Goal: Information Seeking & Learning: Learn about a topic

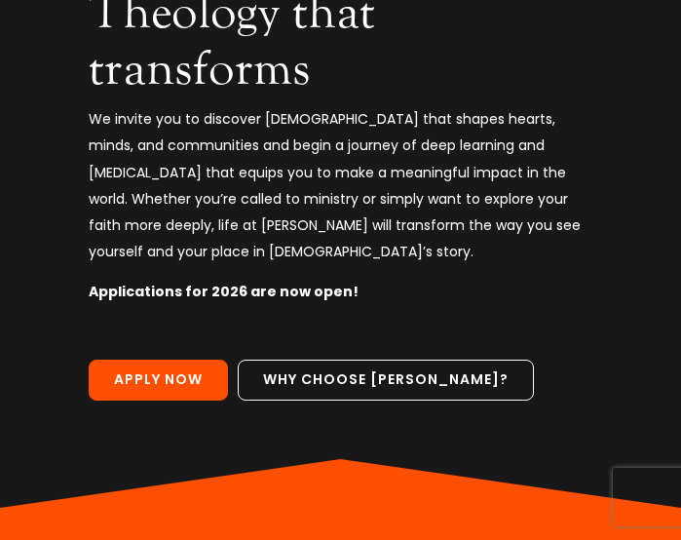
scroll to position [191, 0]
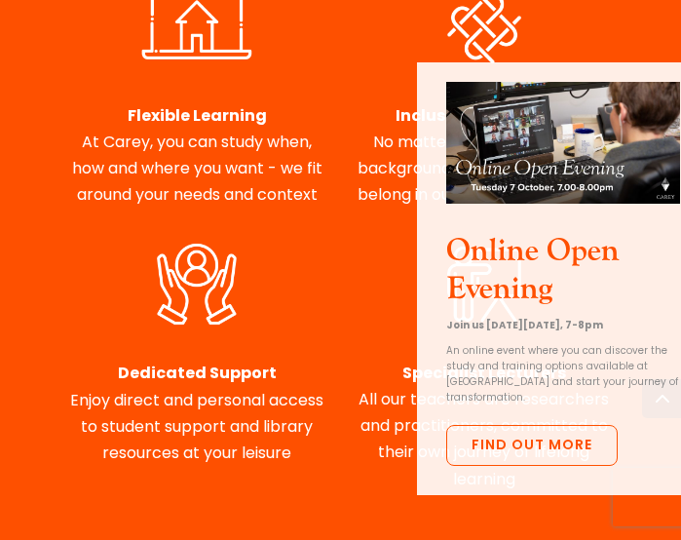
scroll to position [1184, 0]
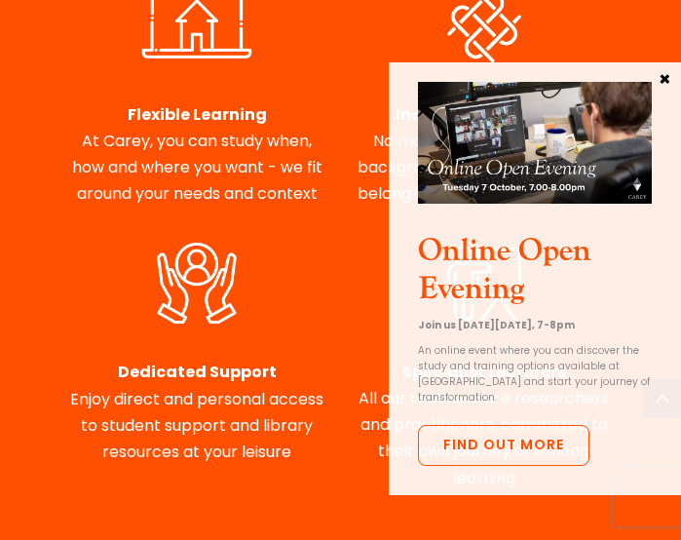
click at [673, 79] on button "×" at bounding box center [664, 78] width 19 height 18
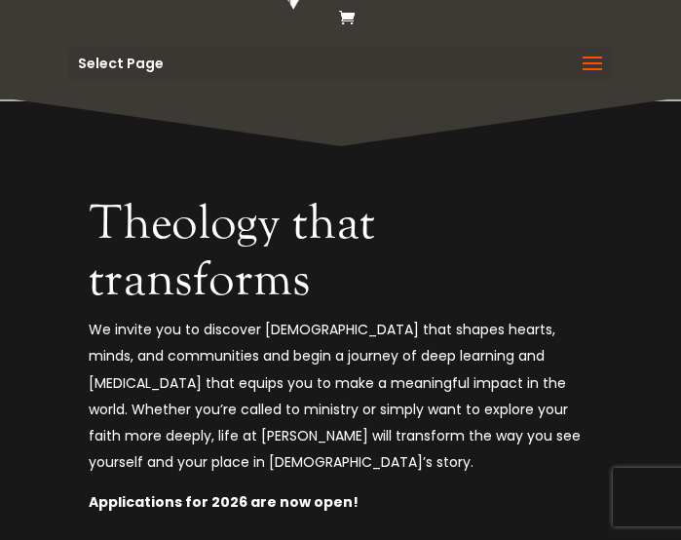
scroll to position [0, 0]
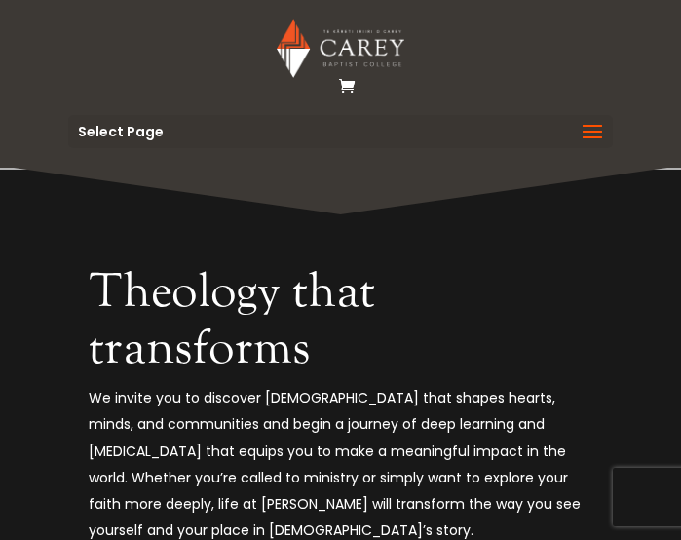
click at [597, 133] on span at bounding box center [592, 144] width 31 height 55
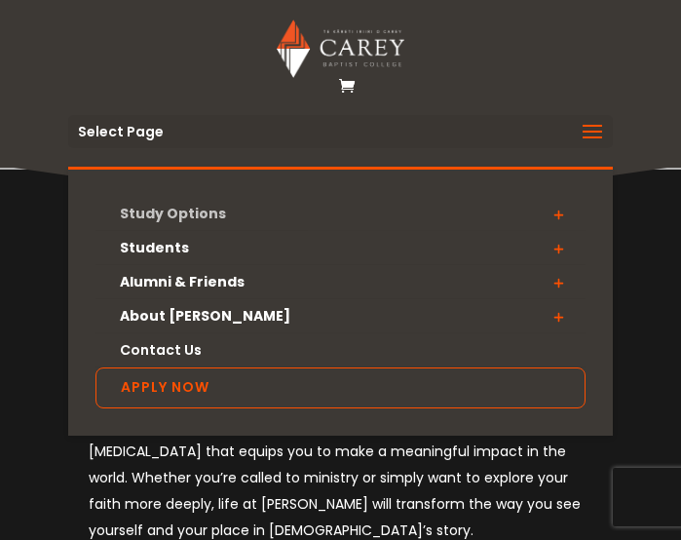
click at [210, 219] on link "Study Options" at bounding box center [341, 214] width 490 height 34
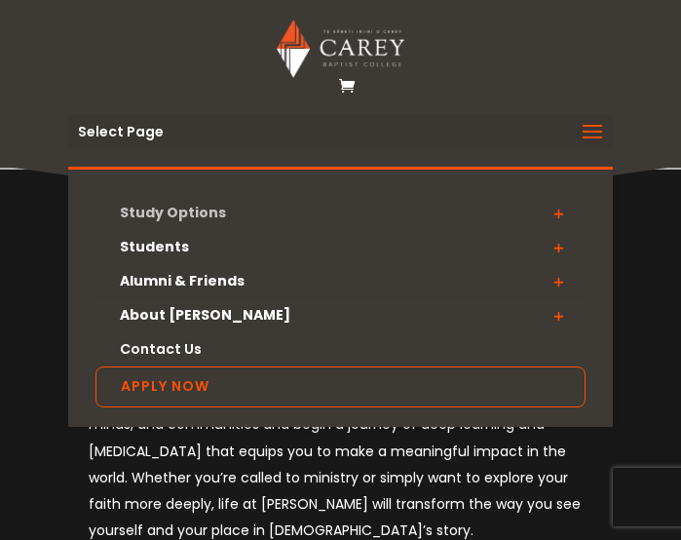
click at [185, 220] on link "Study Options" at bounding box center [341, 213] width 490 height 34
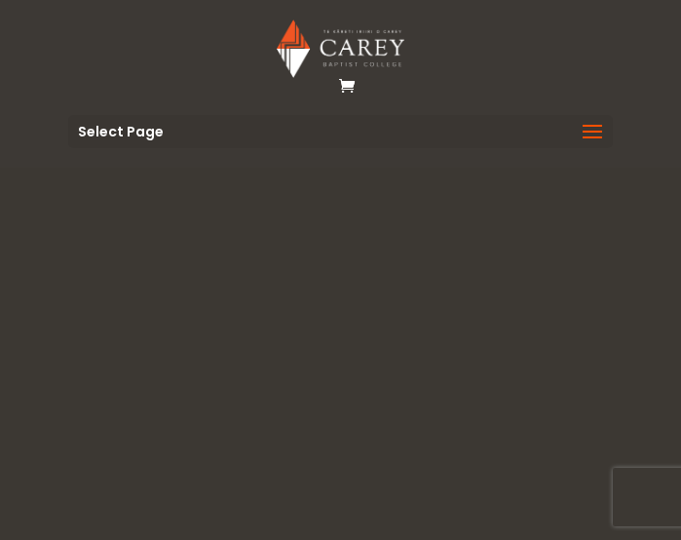
click at [573, 125] on div "Select Page Study Options Certificate in [DEMOGRAPHIC_DATA] Leadership (Micro-c…" at bounding box center [340, 131] width 545 height 33
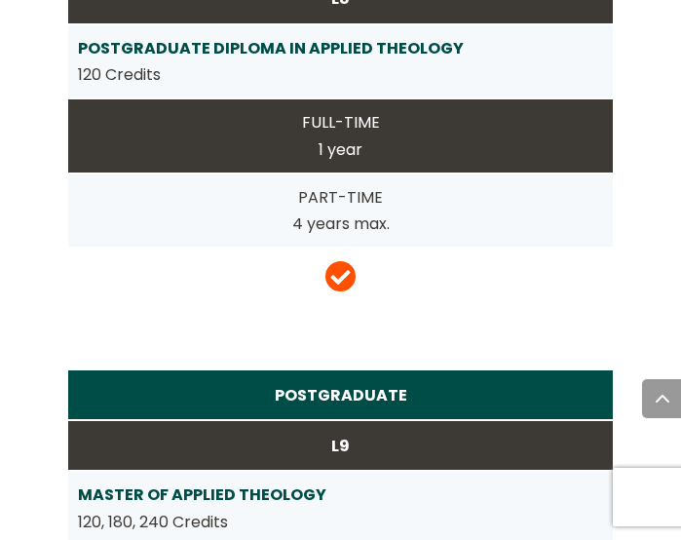
scroll to position [5156, 0]
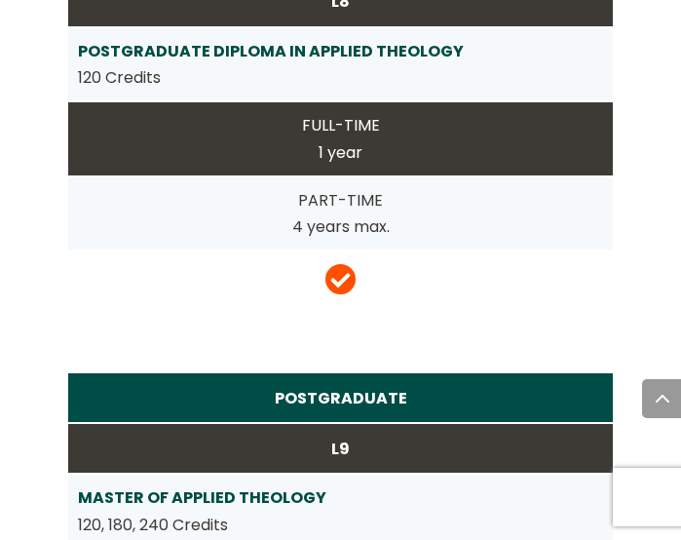
click at [241, 486] on strong "MASTER OF APPLIED THEOLOGY" at bounding box center [202, 497] width 249 height 22
